Goal: Information Seeking & Learning: Learn about a topic

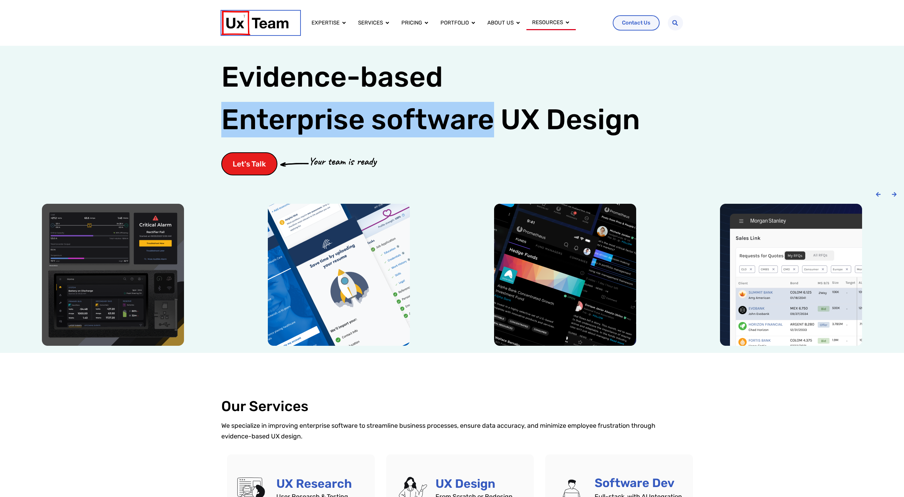
click at [268, 27] on img at bounding box center [254, 23] width 67 height 25
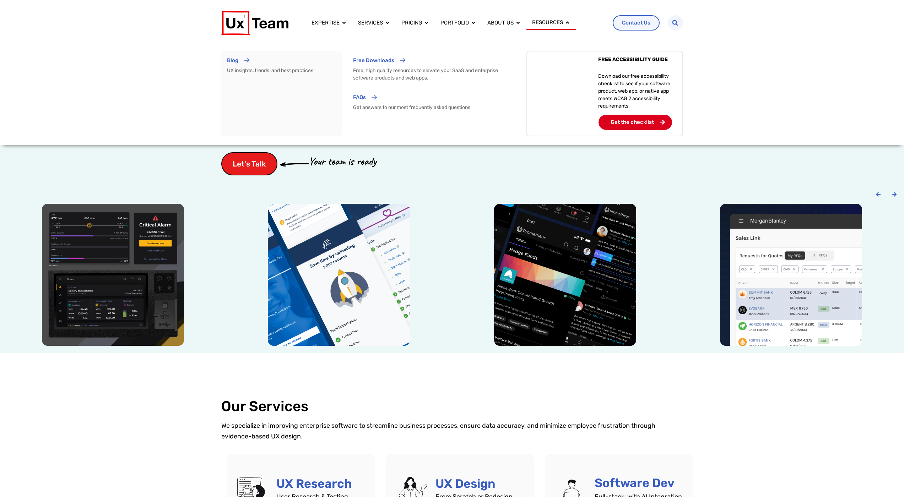
click at [530, 20] on div "Resources Close Resources Open Resources" at bounding box center [550, 23] width 49 height 15
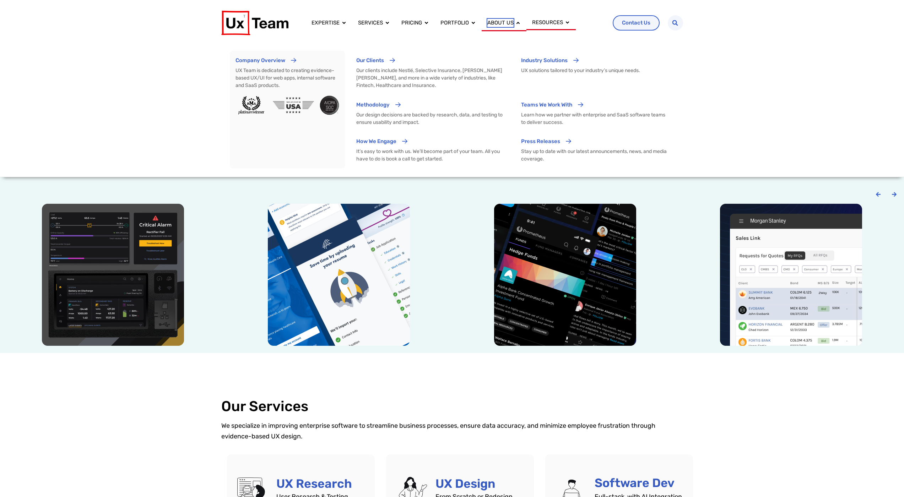
click at [496, 25] on span "About us" at bounding box center [500, 23] width 26 height 8
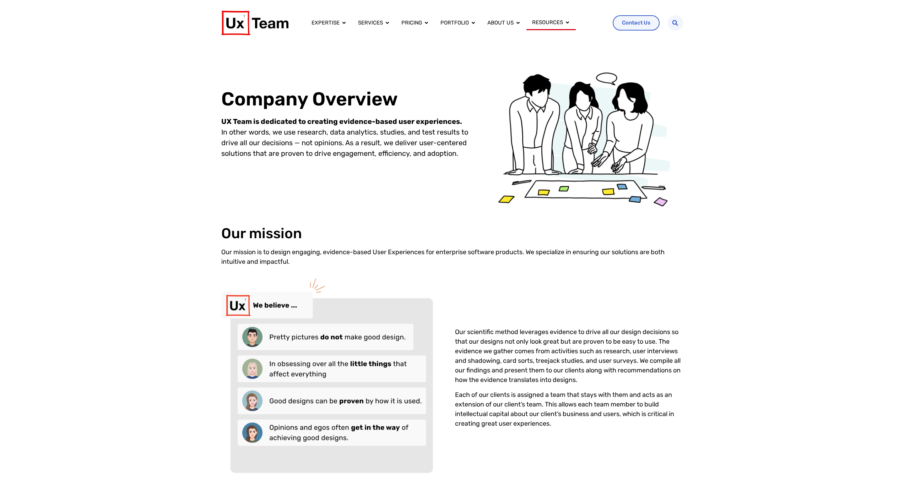
click at [319, 269] on div "Our mission is to design engaging, evidence-based User Experiences for enterpri…" at bounding box center [452, 260] width 462 height 24
click at [255, 27] on img at bounding box center [254, 23] width 67 height 25
